Goal: Find specific page/section: Find specific page/section

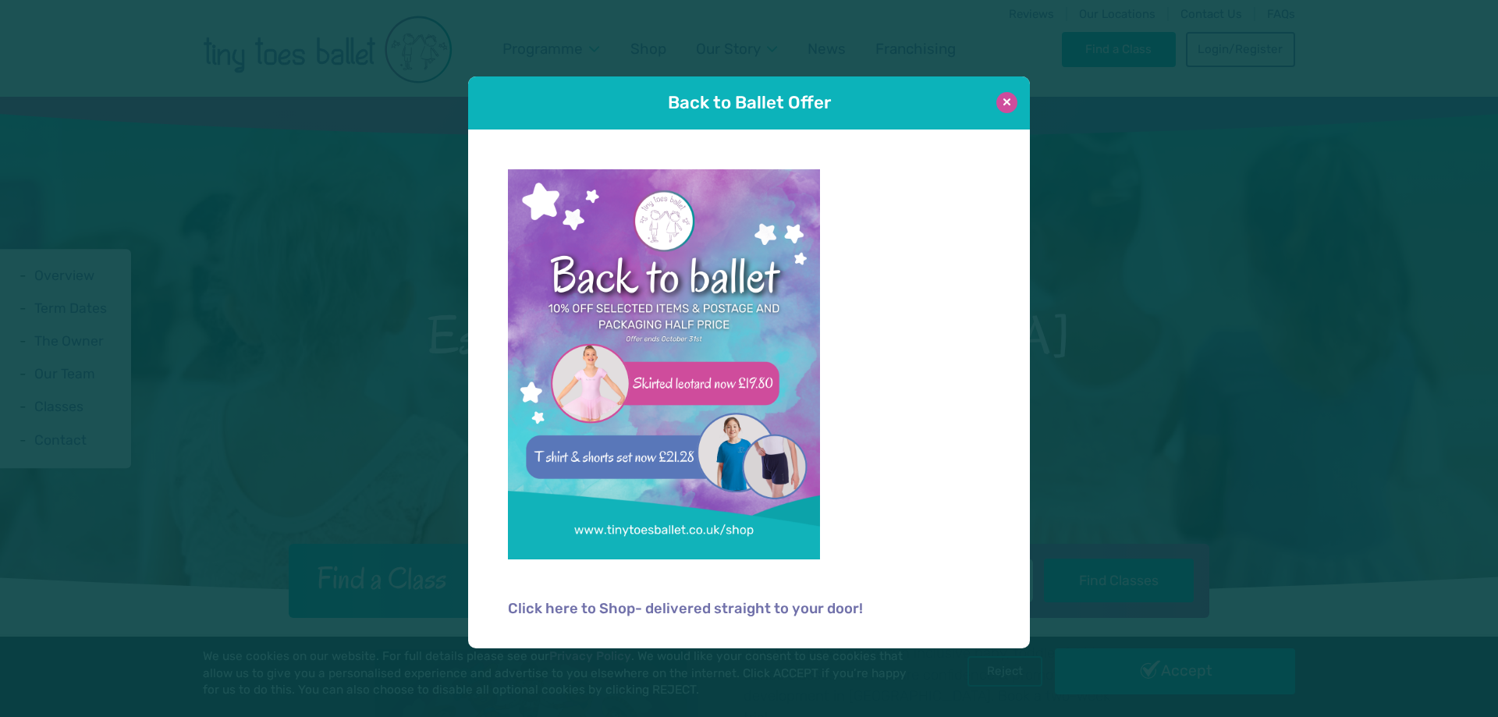
click at [1000, 104] on button at bounding box center [1006, 102] width 21 height 21
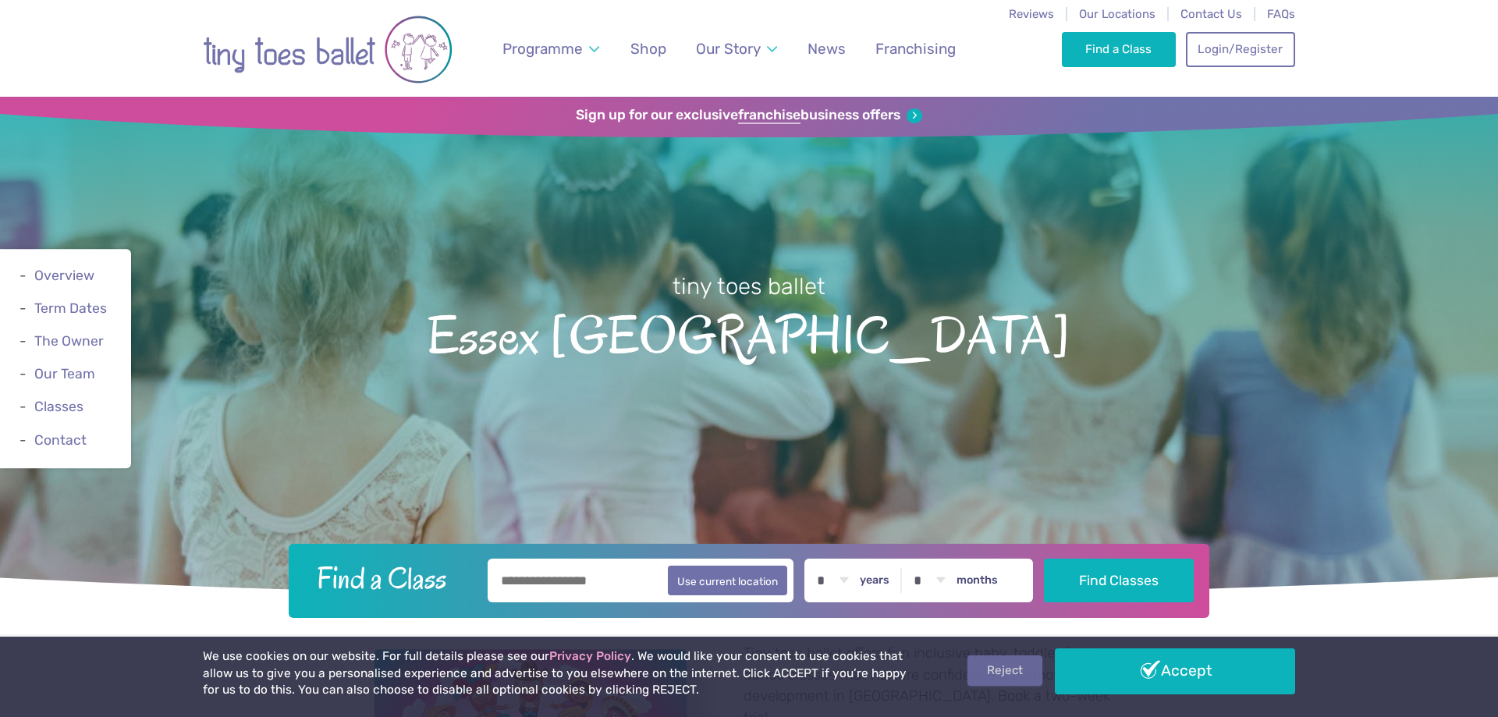
click at [1011, 669] on link "Reject" at bounding box center [1005, 670] width 75 height 30
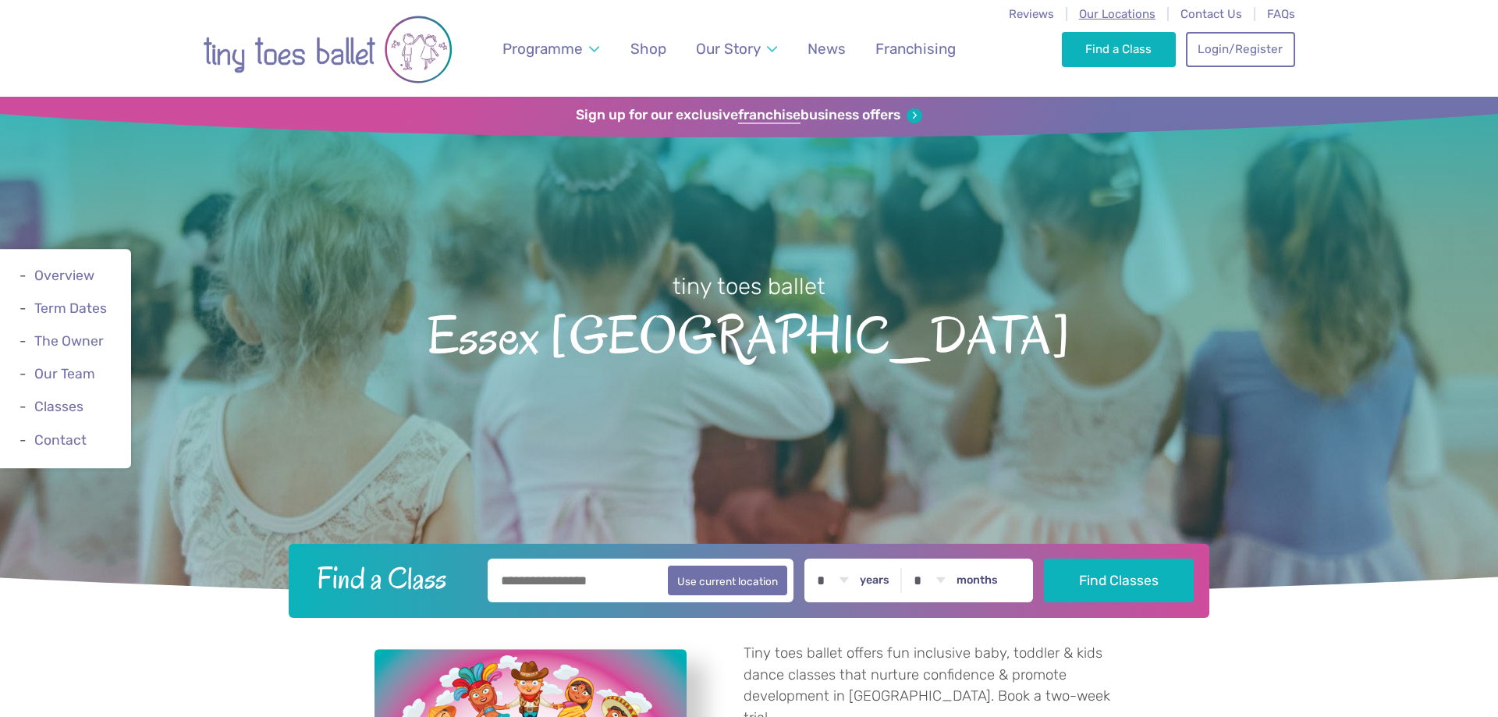
click at [1106, 16] on span "Our Locations" at bounding box center [1117, 14] width 76 height 14
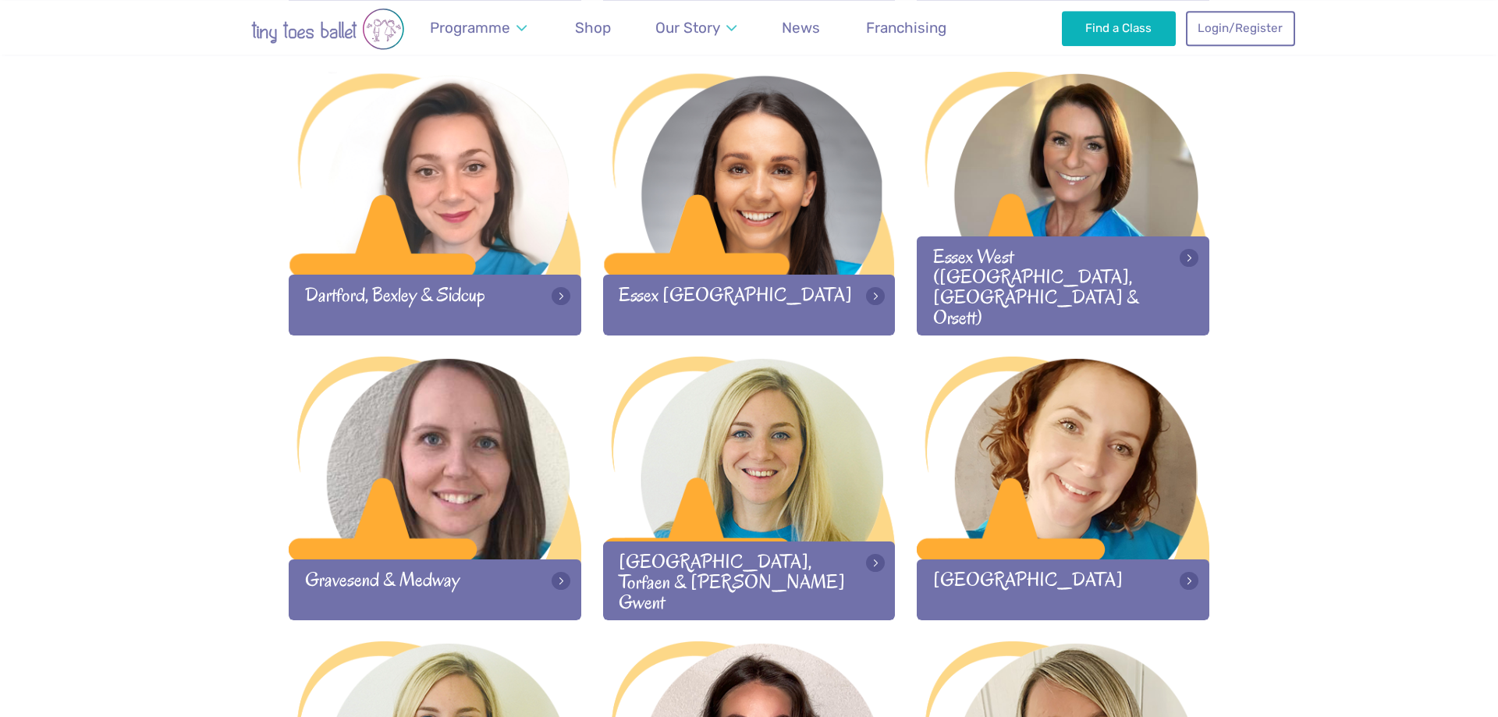
scroll to position [955, 0]
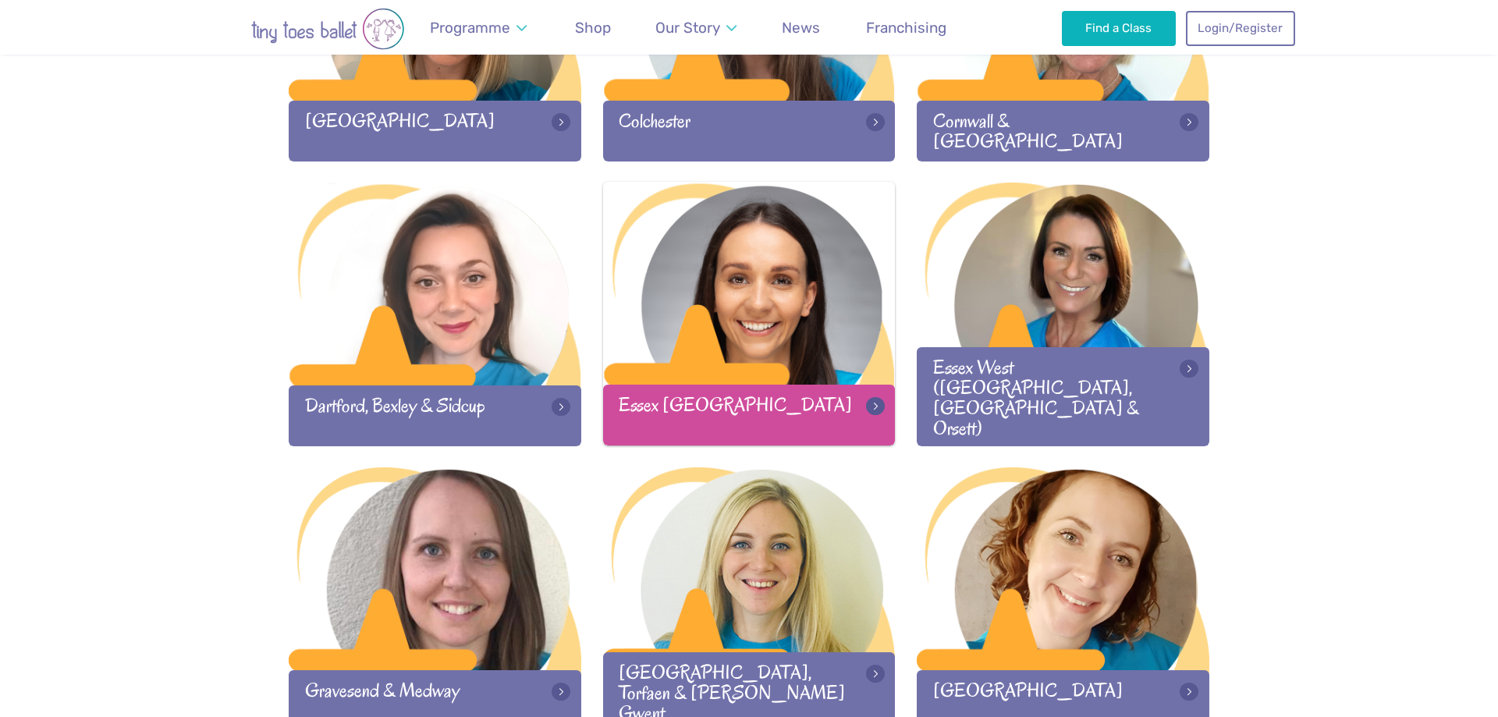
click at [713, 400] on div "Essex [GEOGRAPHIC_DATA]" at bounding box center [749, 415] width 293 height 60
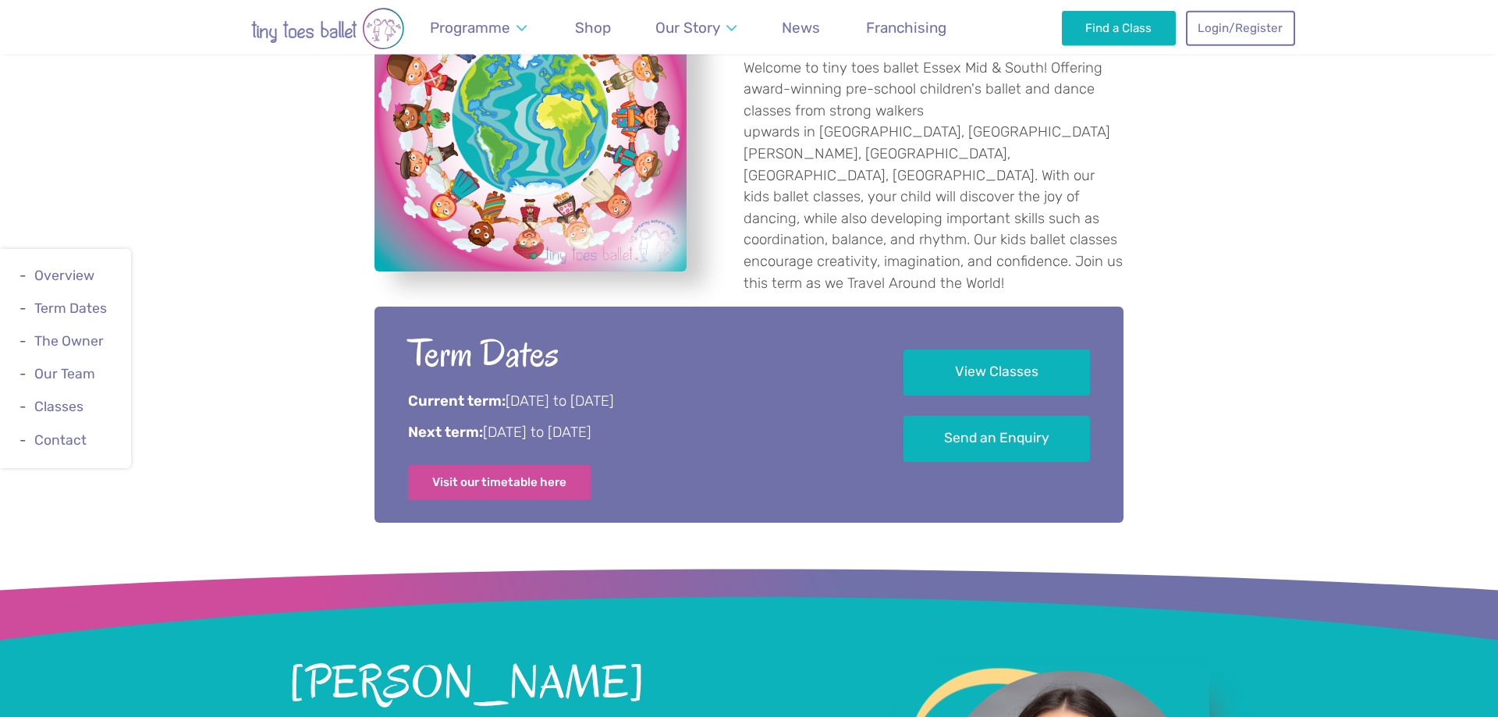
scroll to position [716, 0]
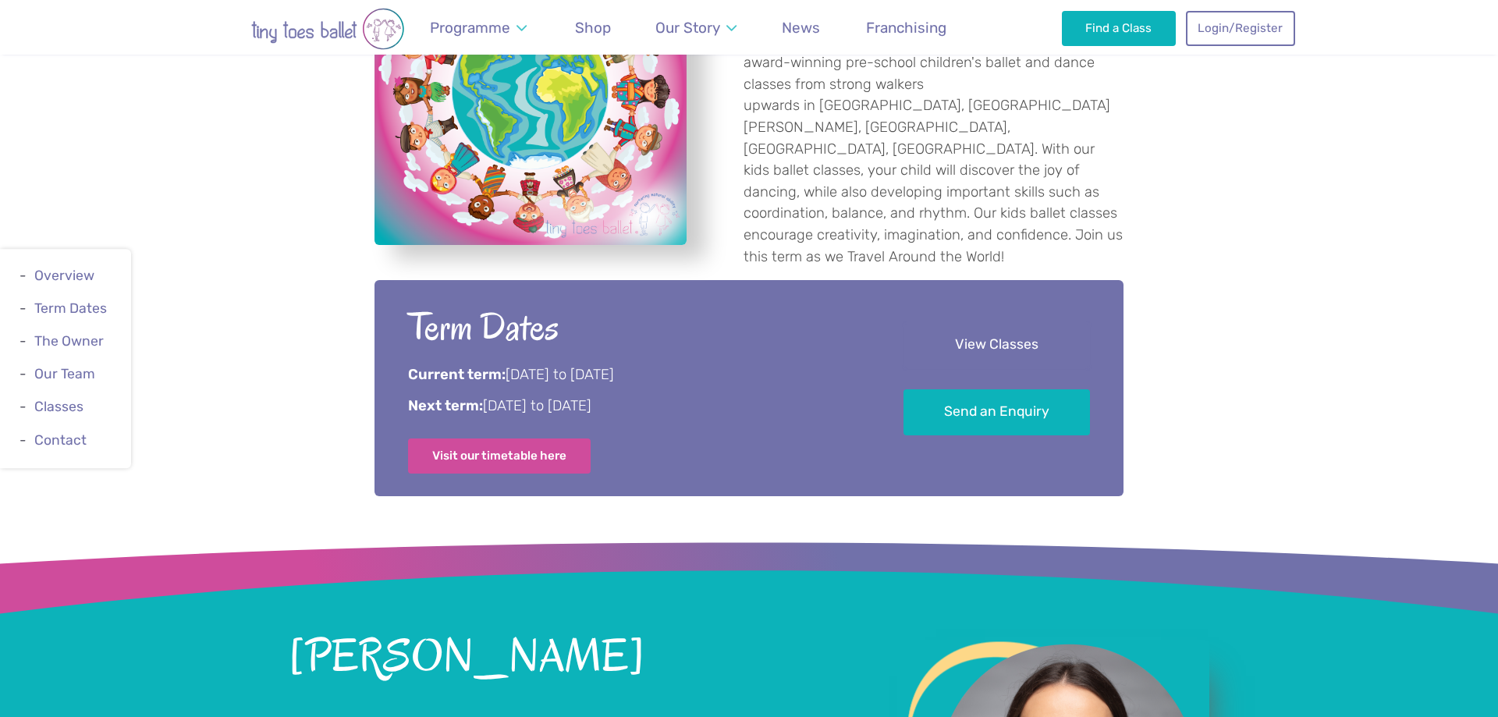
click at [985, 336] on link "View Classes" at bounding box center [997, 345] width 186 height 46
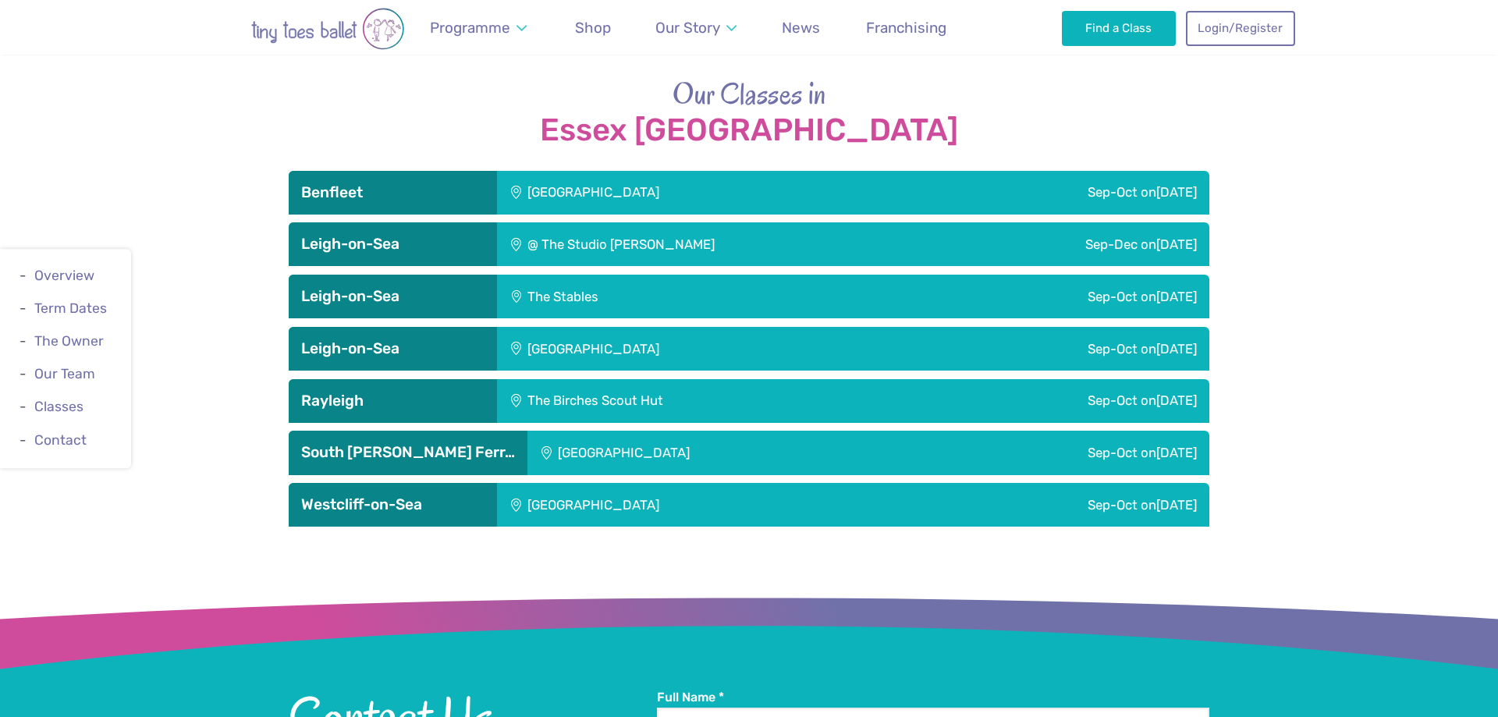
scroll to position [2471, 0]
